Goal: Navigation & Orientation: Find specific page/section

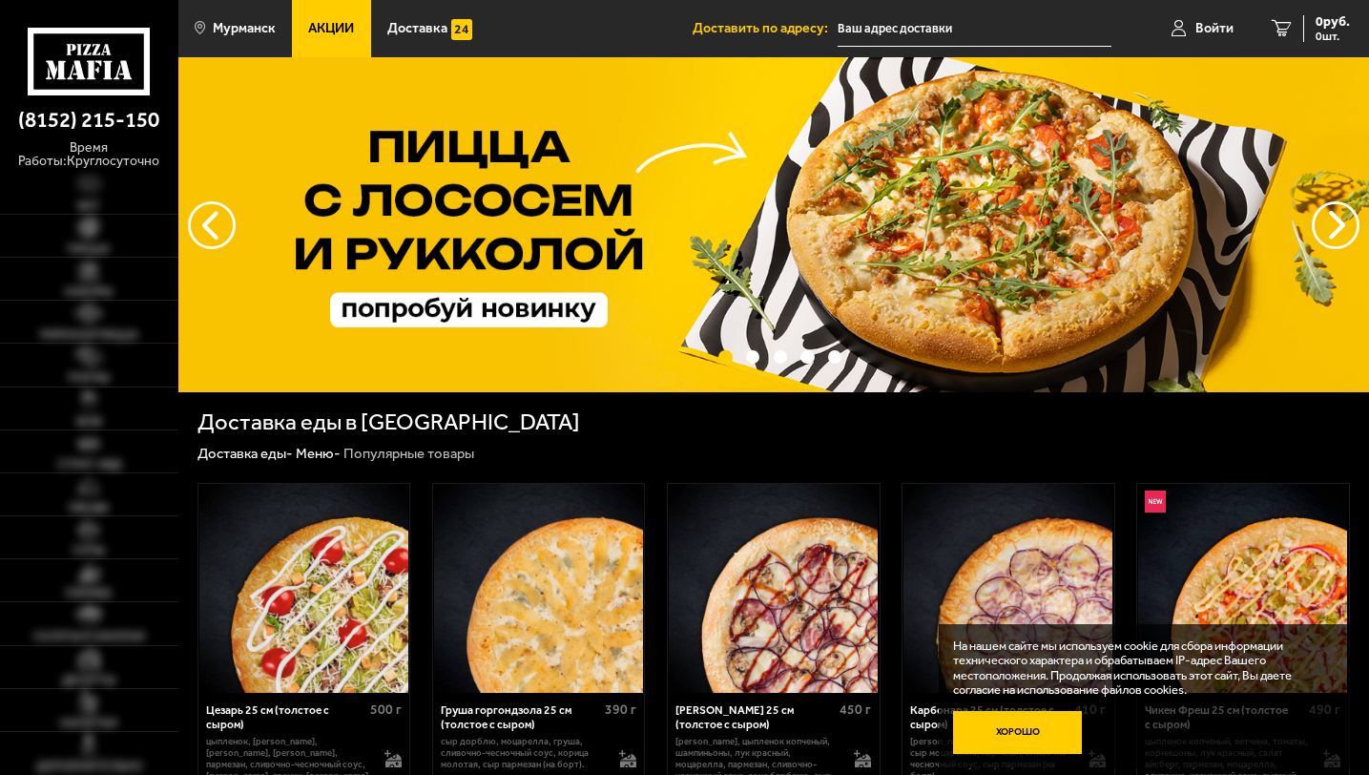
click at [1025, 733] on button "Хорошо" at bounding box center [1017, 732] width 129 height 43
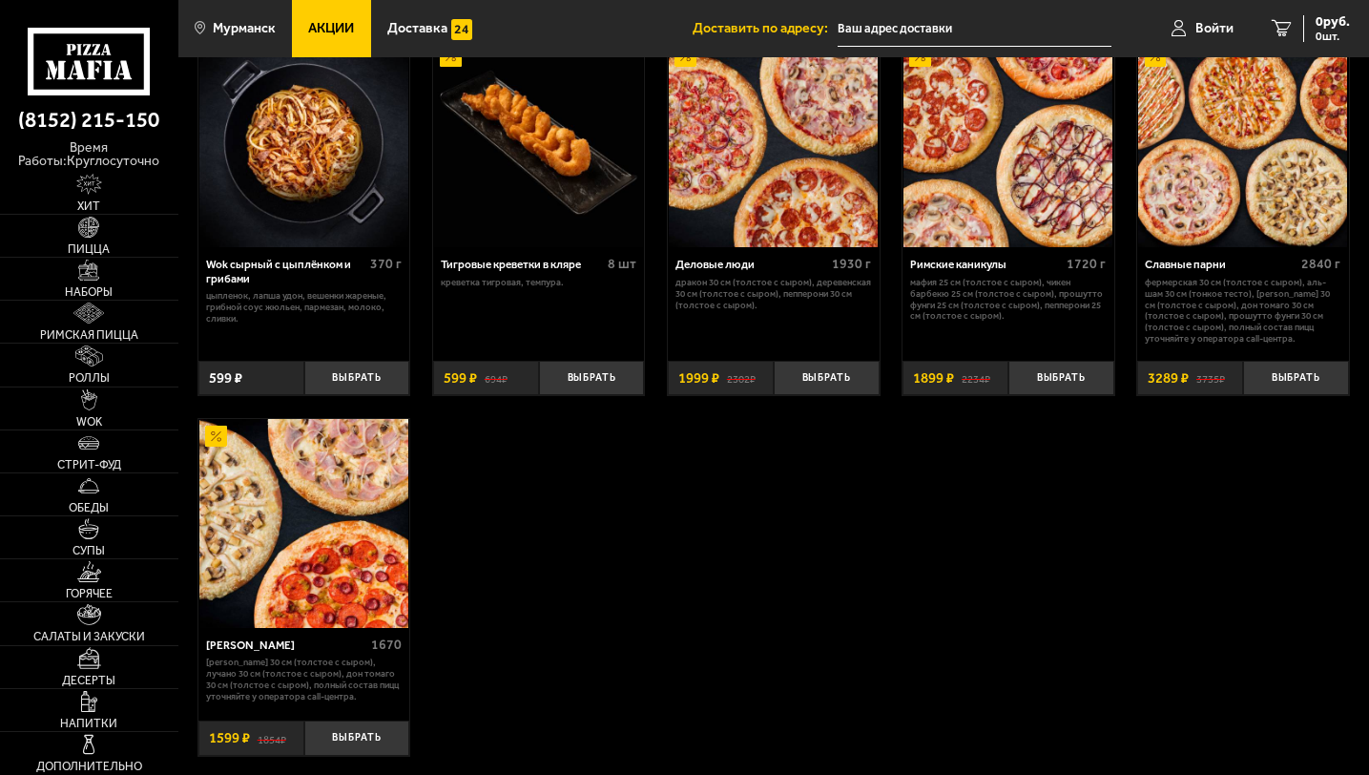
scroll to position [971, 0]
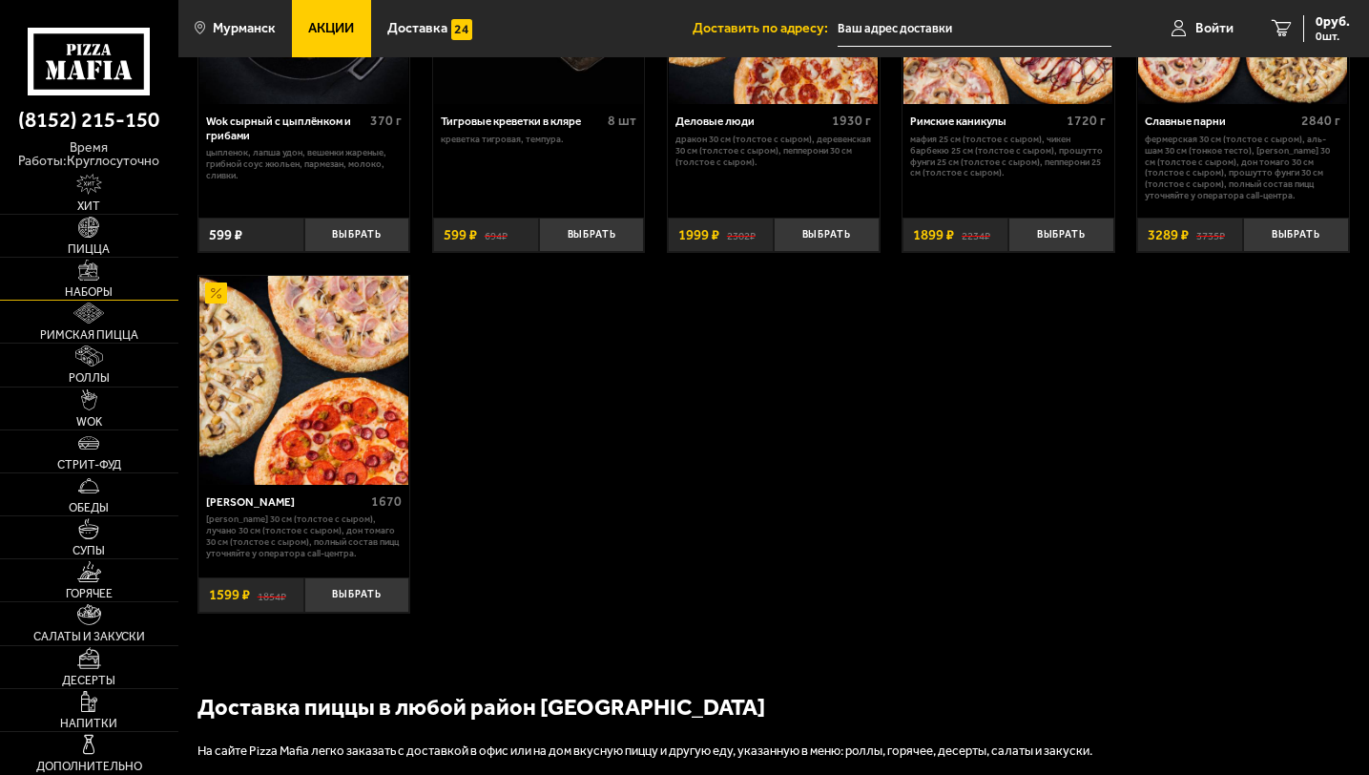
click at [79, 271] on img at bounding box center [88, 270] width 21 height 21
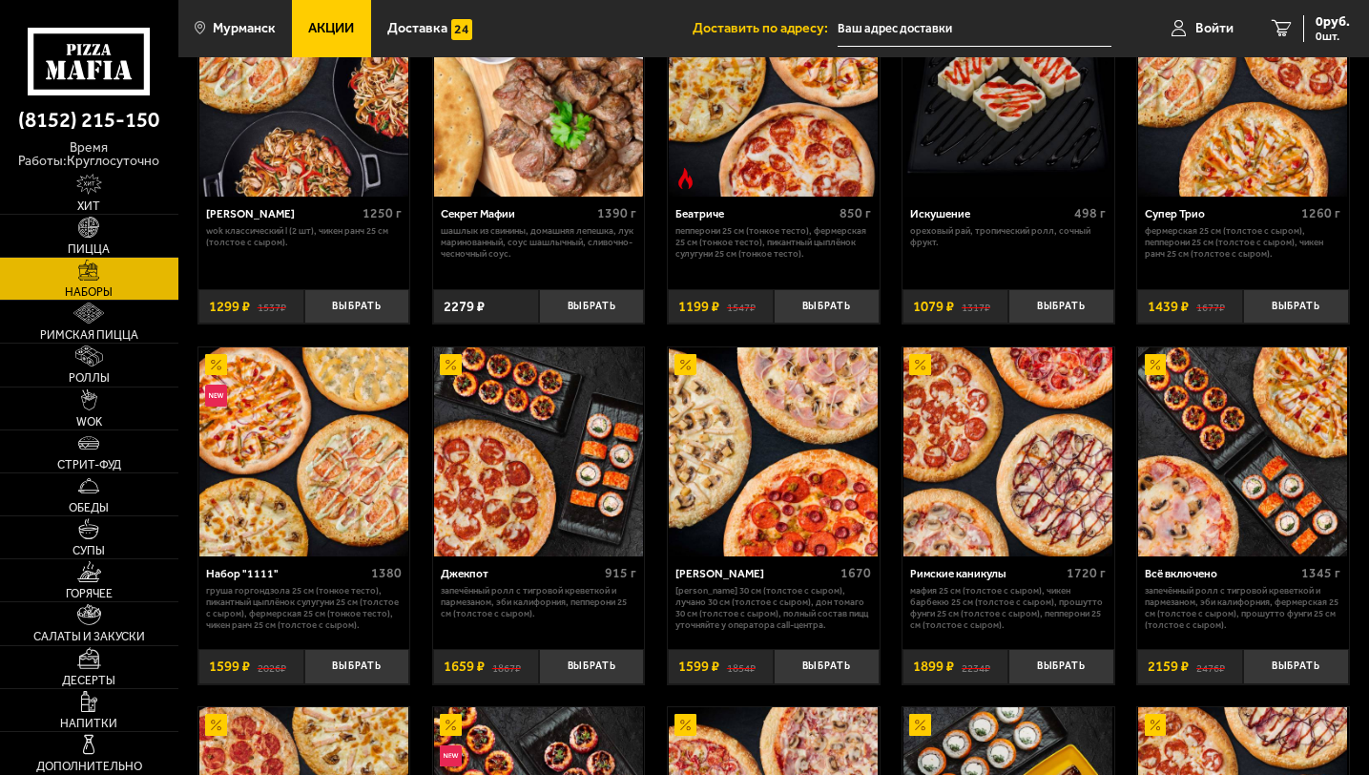
scroll to position [883, 0]
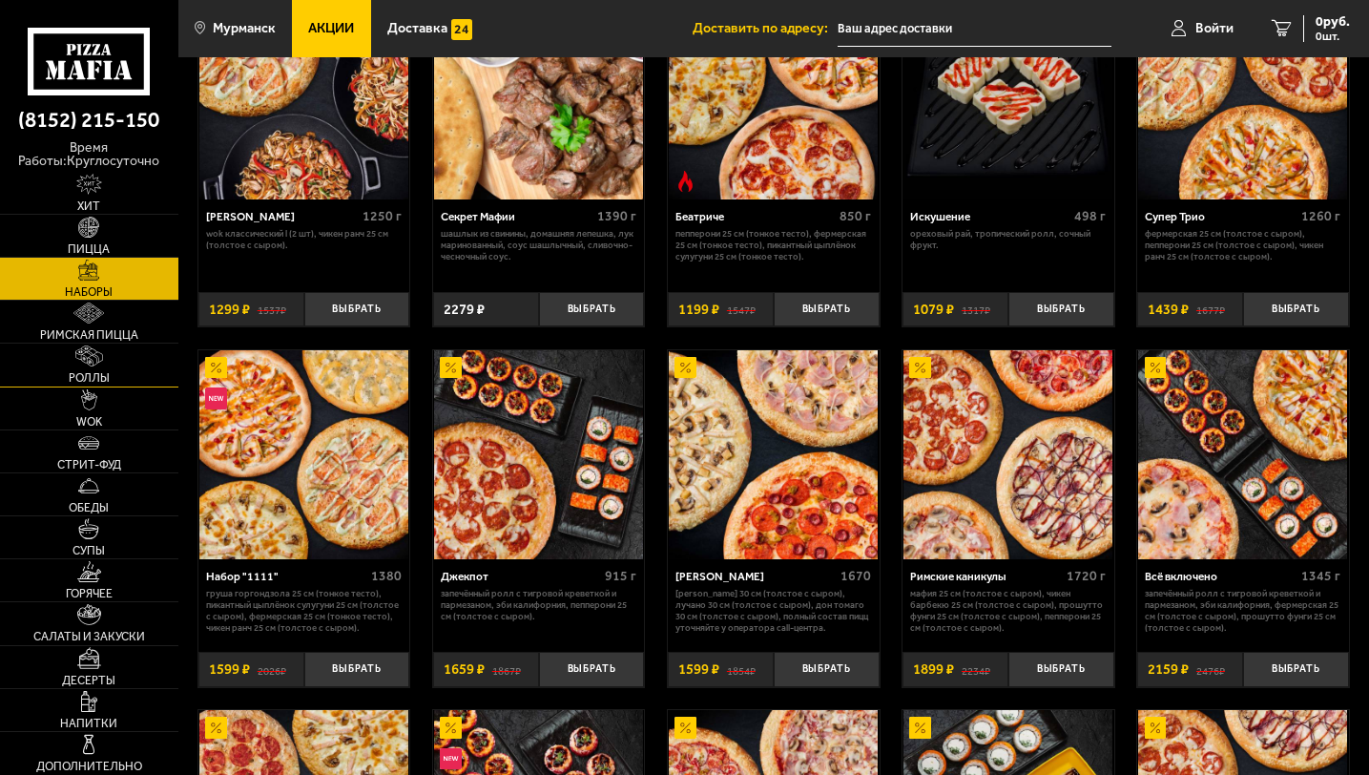
click at [84, 370] on link "Роллы" at bounding box center [89, 365] width 178 height 42
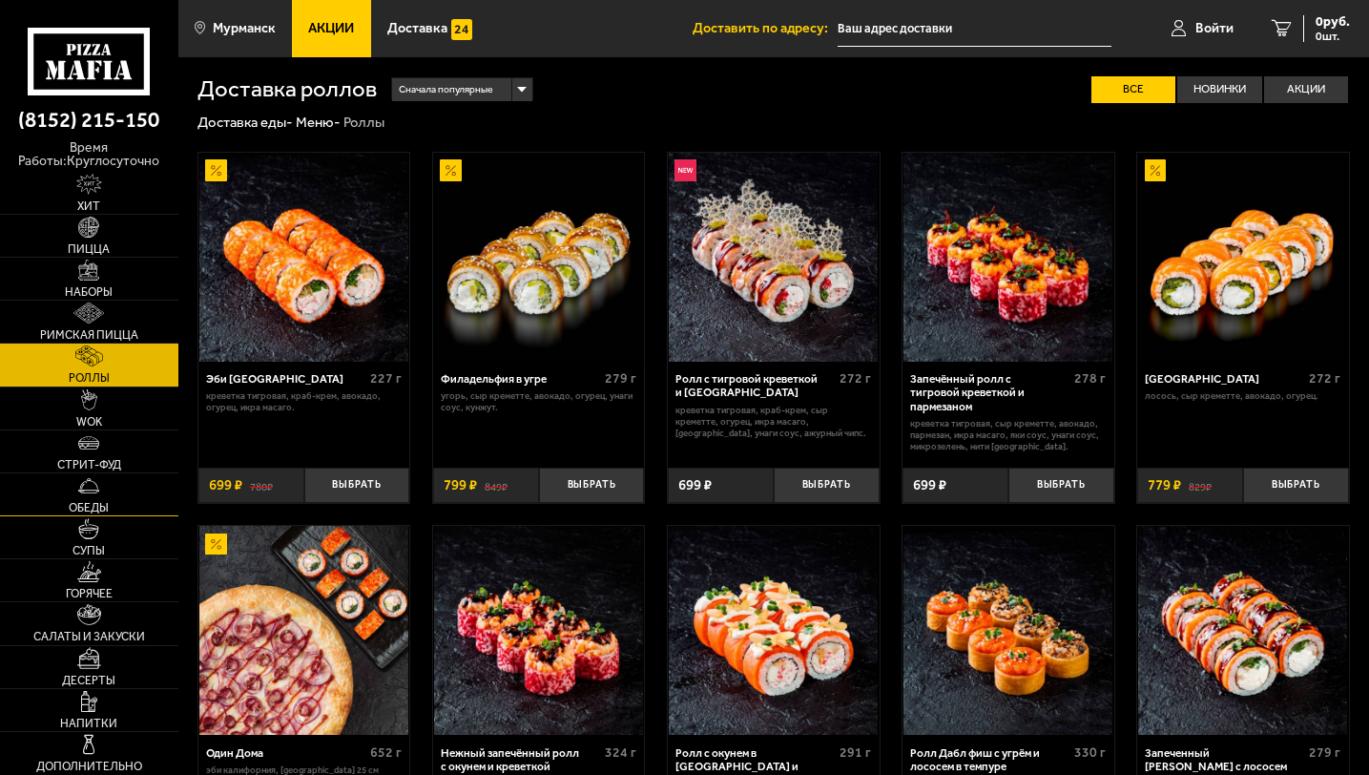
click at [93, 478] on img at bounding box center [88, 485] width 21 height 21
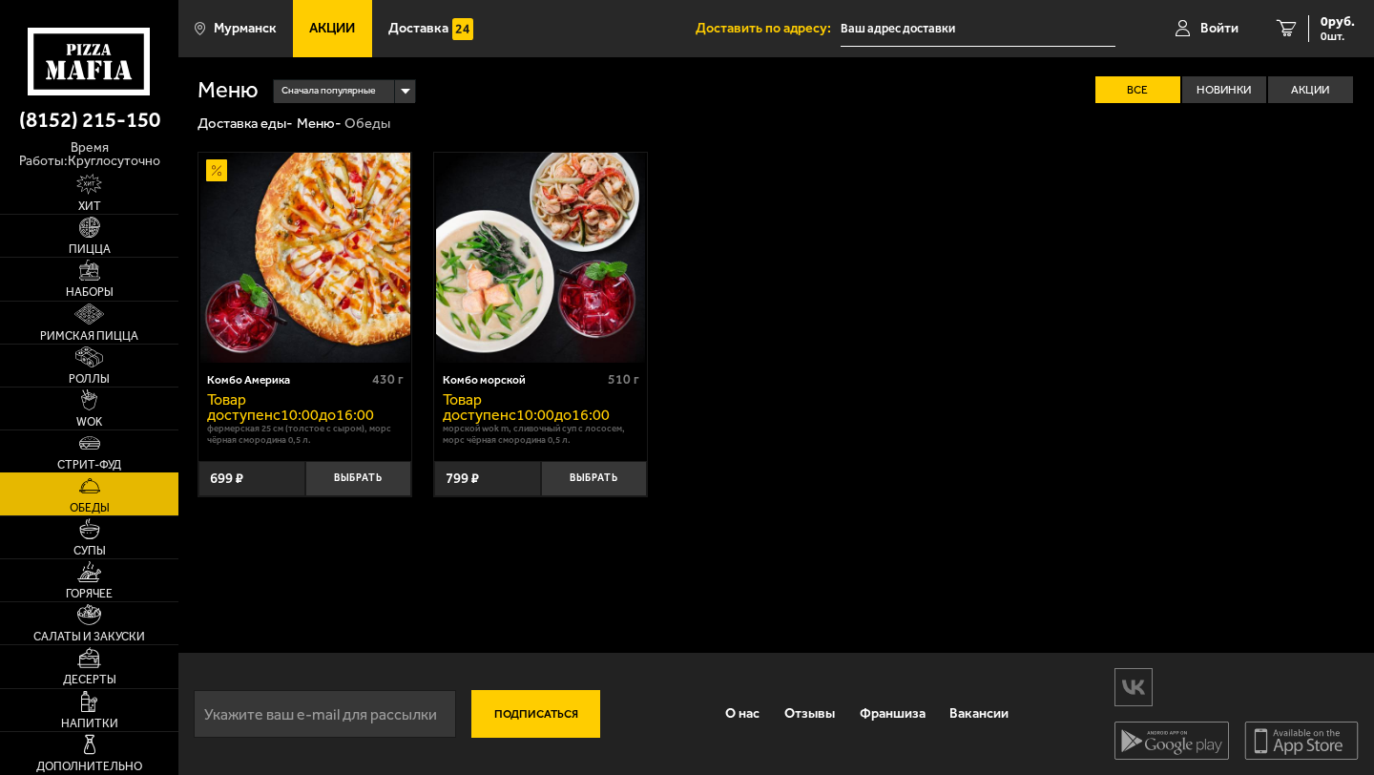
click at [94, 445] on img at bounding box center [89, 442] width 21 height 21
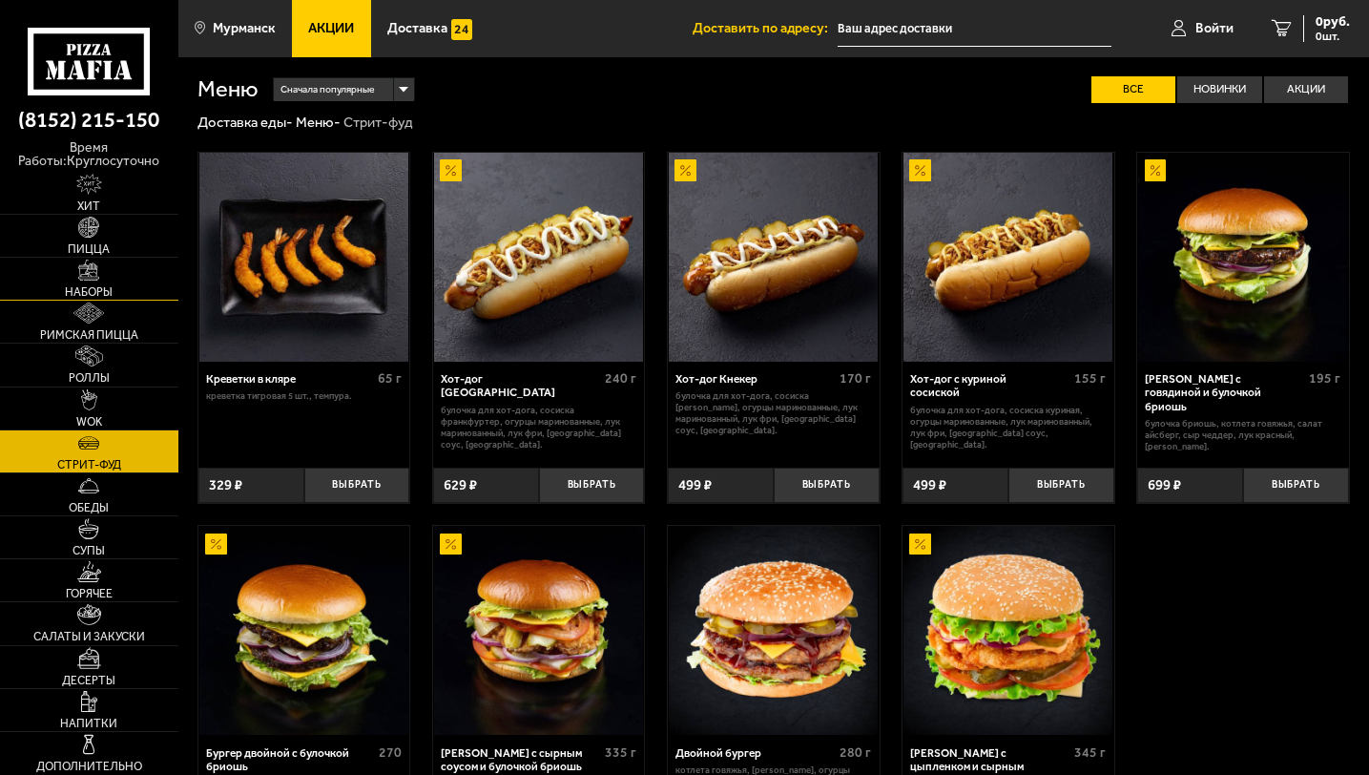
click at [89, 275] on img at bounding box center [88, 270] width 21 height 21
